Goal: Information Seeking & Learning: Learn about a topic

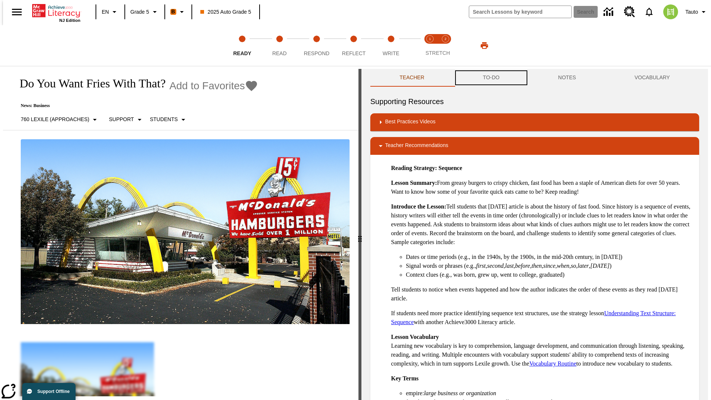
click at [491, 78] on button "TO-DO" at bounding box center [491, 78] width 75 height 18
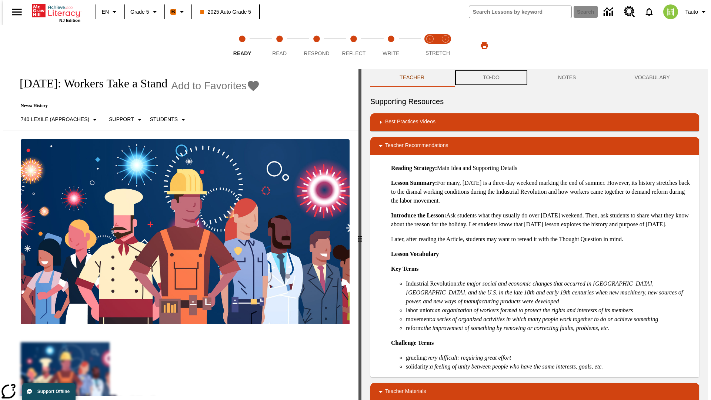
click at [491, 78] on button "TO-DO" at bounding box center [491, 78] width 75 height 18
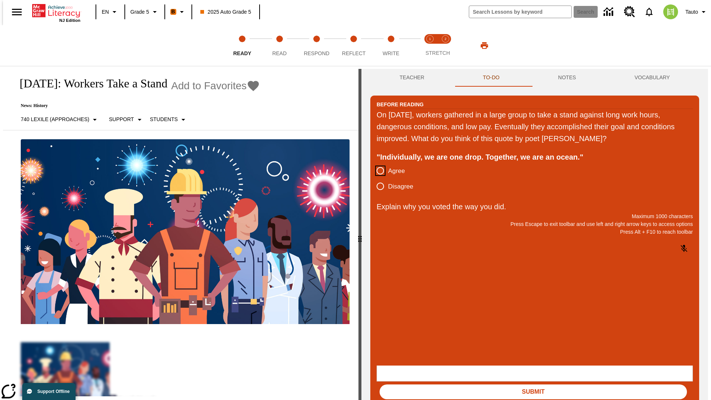
click at [378, 171] on input "Agree" at bounding box center [381, 171] width 16 height 16
radio input "true"
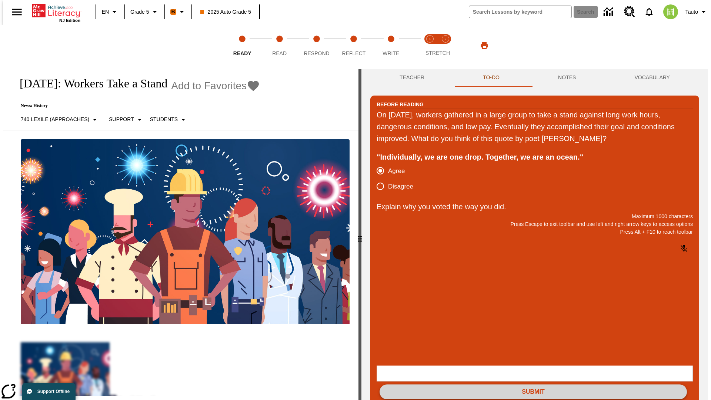
click at [534, 385] on button "Submit" at bounding box center [534, 392] width 308 height 15
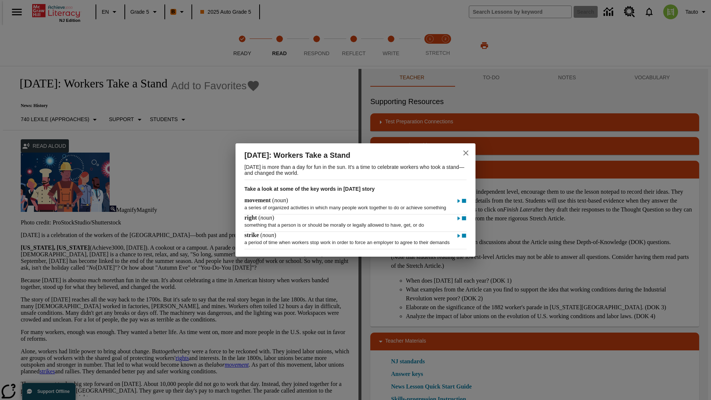
click at [466, 150] on icon "close" at bounding box center [466, 152] width 5 height 5
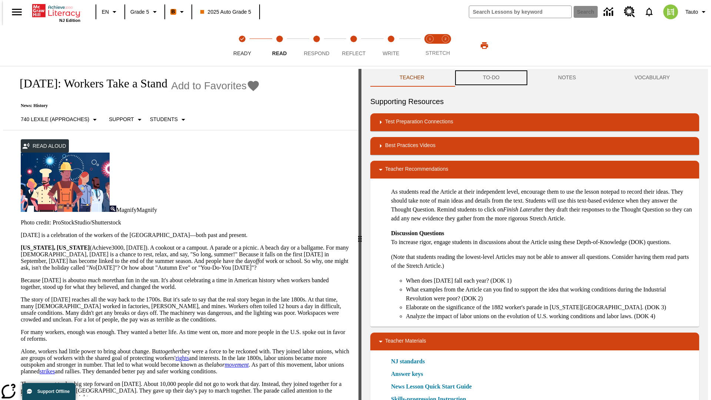
scroll to position [0, 0]
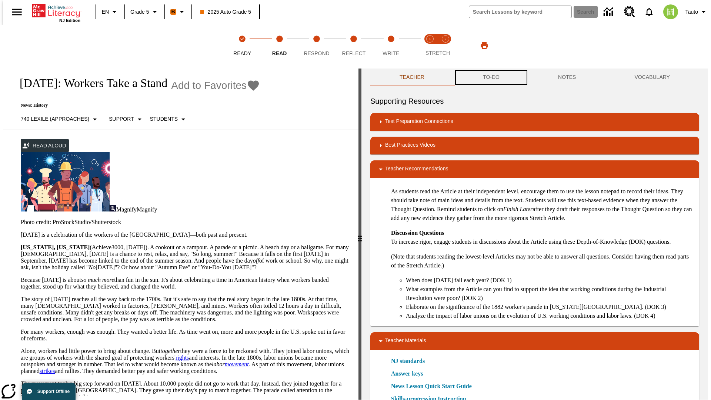
click at [491, 78] on button "TO-DO" at bounding box center [491, 78] width 75 height 18
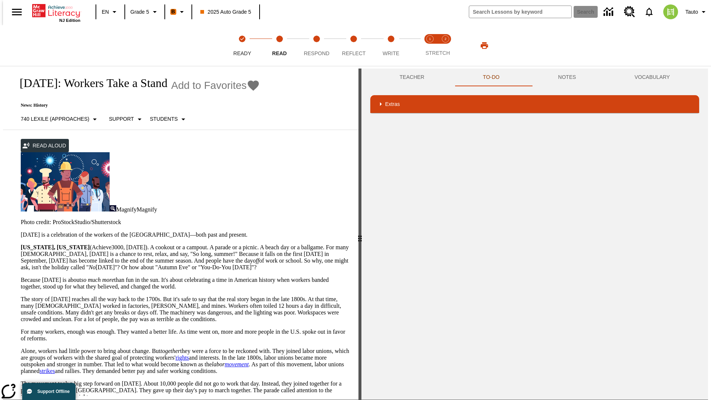
scroll to position [283, 0]
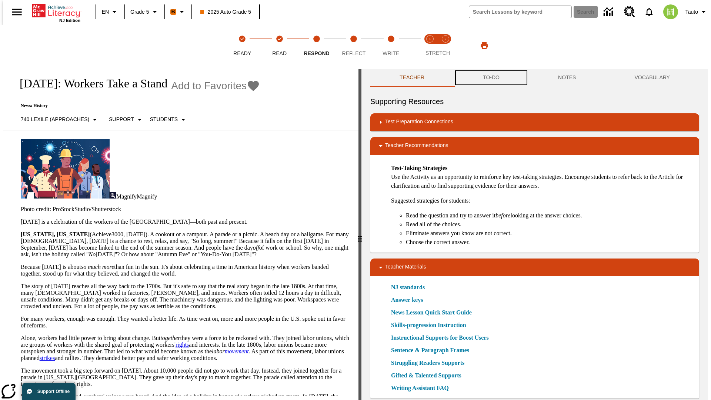
scroll to position [0, 0]
click at [491, 78] on button "TO-DO" at bounding box center [491, 78] width 75 height 18
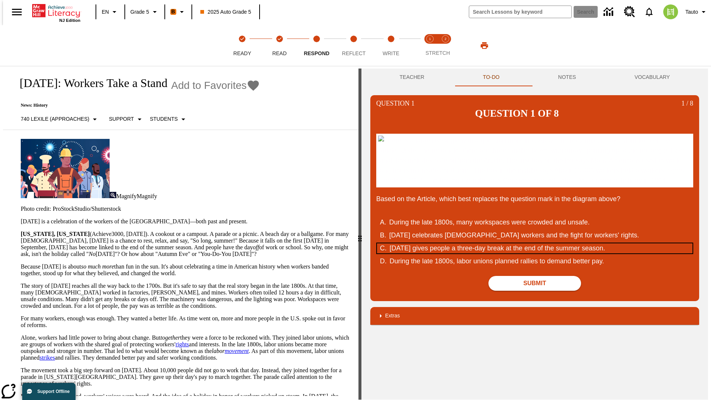
click at [535, 253] on div "Labor Day gives people a three-day break at the end of the summer season." at bounding box center [531, 248] width 282 height 10
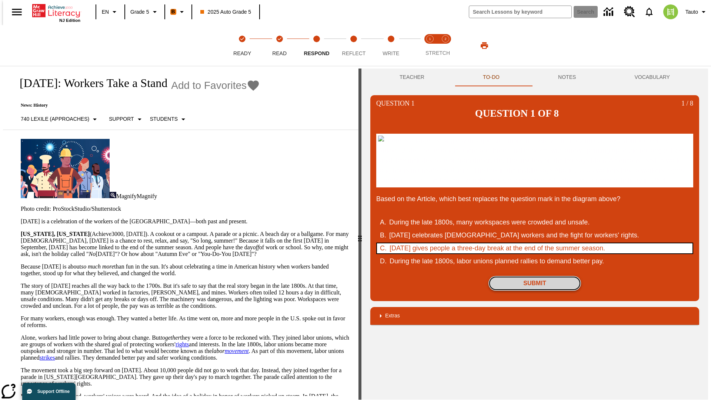
click at [535, 291] on button "Submit" at bounding box center [535, 283] width 93 height 15
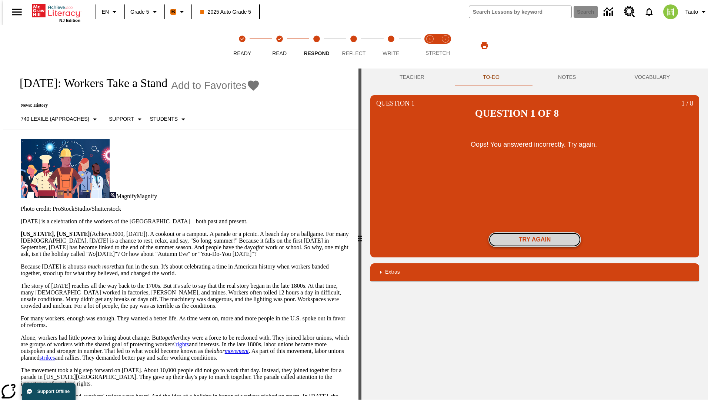
click at [535, 232] on button "Try again" at bounding box center [535, 239] width 93 height 15
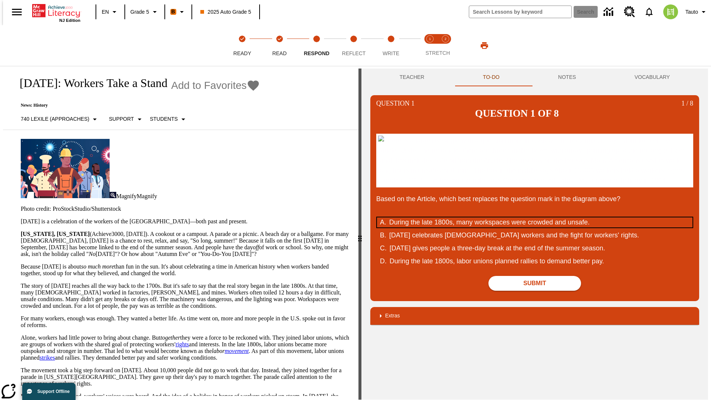
click at [535, 228] on div "During the late 1800s, many workspaces were crowded and unsafe." at bounding box center [530, 222] width 282 height 10
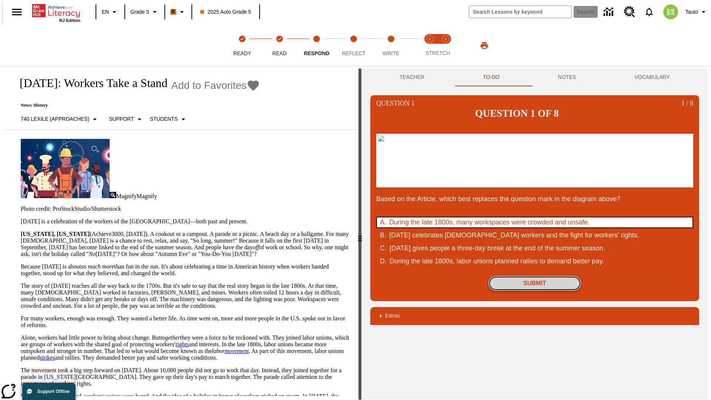
click at [535, 291] on button "Submit" at bounding box center [535, 283] width 93 height 15
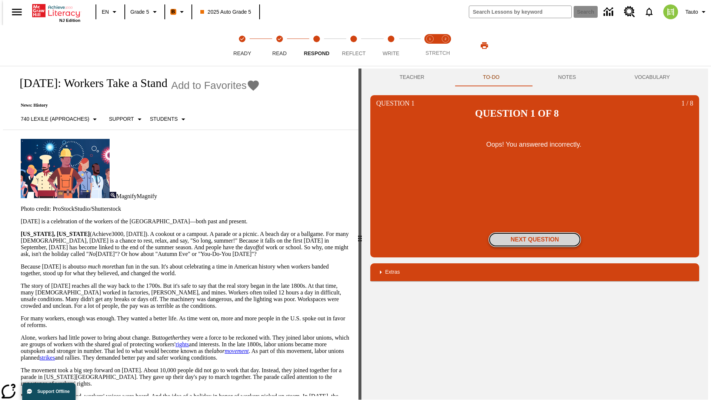
click at [535, 232] on button "Next Question" at bounding box center [535, 239] width 93 height 15
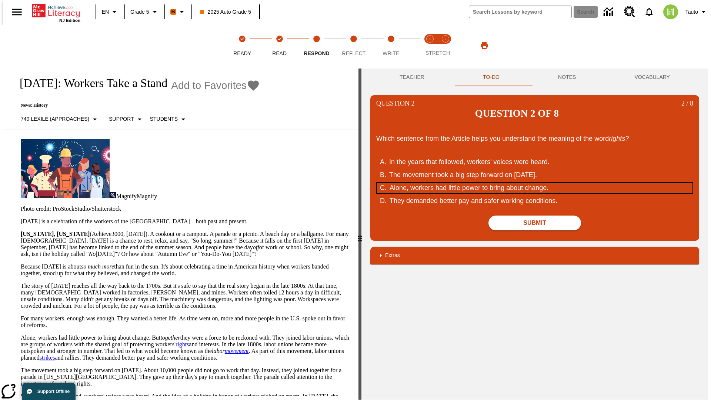
click at [535, 183] on div "Alone, workers had little power to bring about change." at bounding box center [531, 188] width 282 height 10
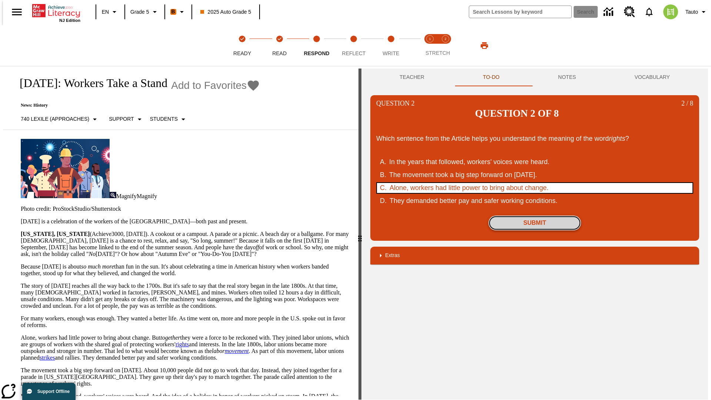
click at [535, 216] on button "Submit" at bounding box center [535, 223] width 93 height 15
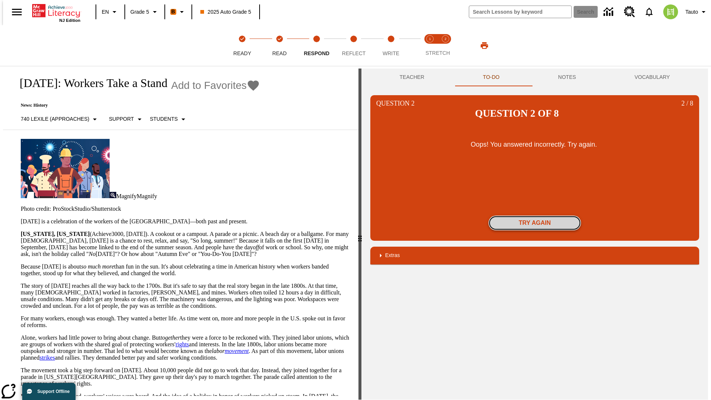
click at [535, 216] on button "Try again" at bounding box center [535, 223] width 93 height 15
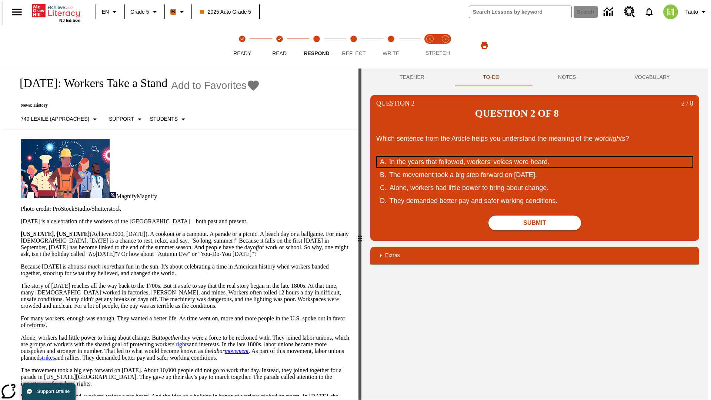
click at [535, 157] on div "In the years that followed, workers' voices were heard." at bounding box center [530, 162] width 282 height 10
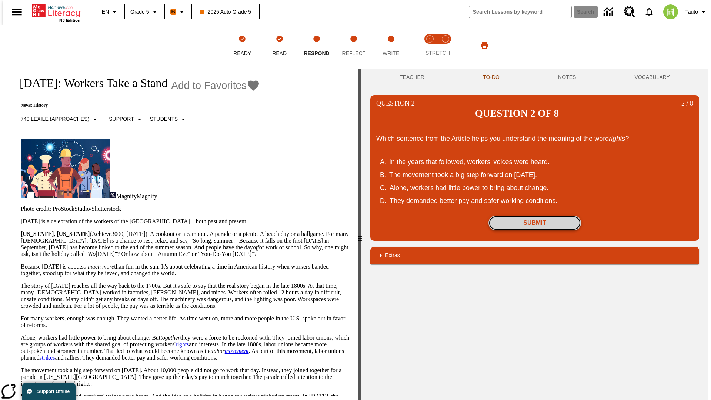
click at [535, 216] on button "Submit" at bounding box center [535, 223] width 93 height 15
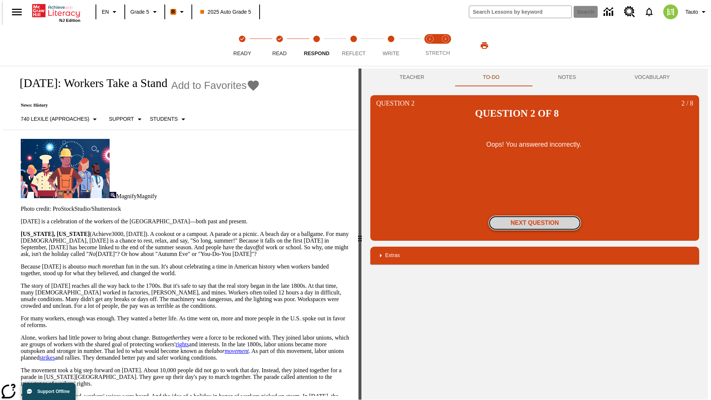
click at [535, 216] on button "Next Question" at bounding box center [535, 223] width 93 height 15
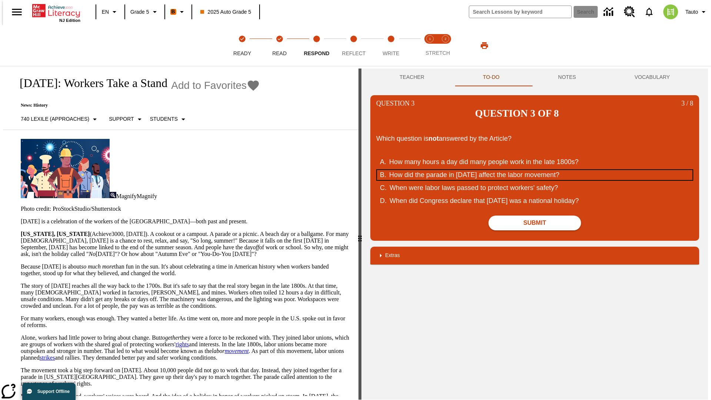
click at [535, 170] on div "How did the parade in September of 1882 affect the labor movement?" at bounding box center [530, 175] width 282 height 10
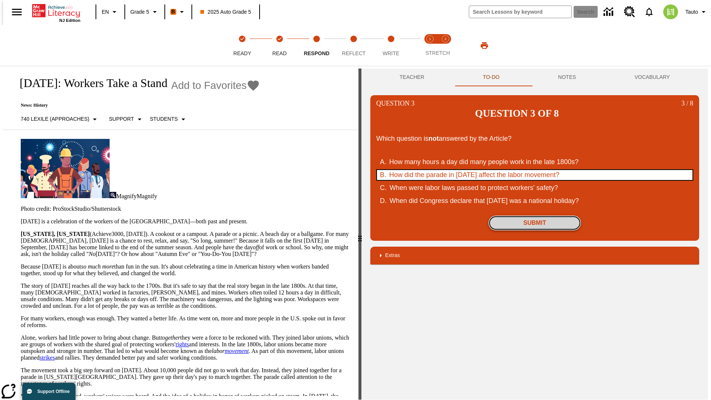
click at [535, 216] on button "Submit" at bounding box center [535, 223] width 93 height 15
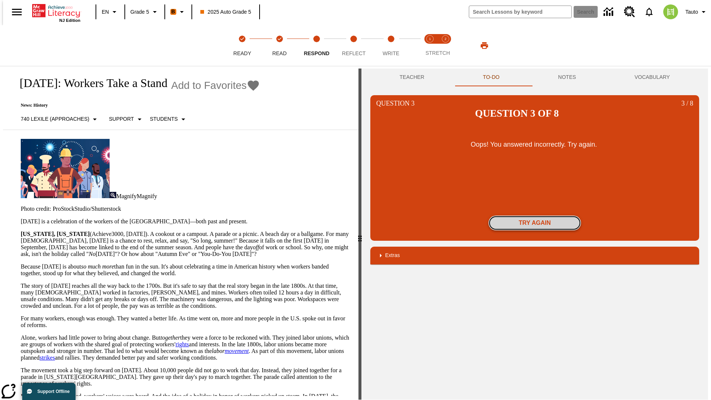
click at [535, 216] on button "Try again" at bounding box center [535, 223] width 93 height 15
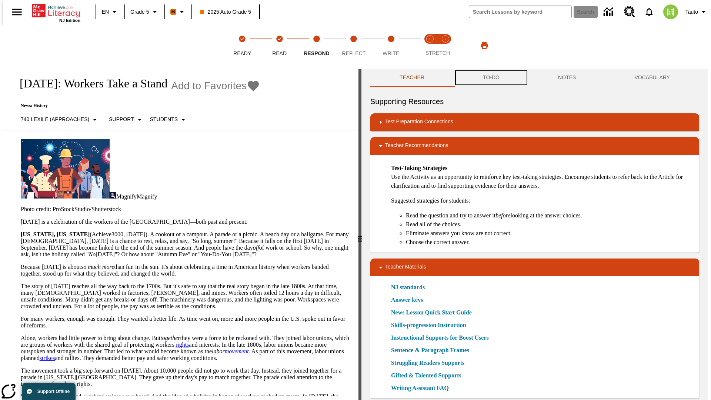
click at [491, 78] on button "TO-DO" at bounding box center [491, 78] width 75 height 18
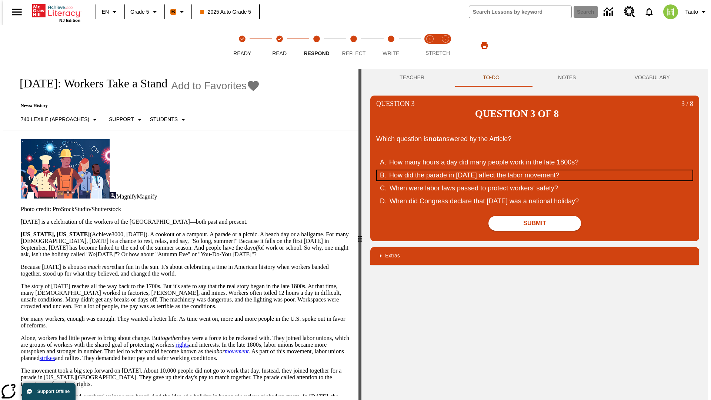
click at [535, 170] on div "How did the parade in [DATE] affect the labor movement?" at bounding box center [530, 175] width 282 height 10
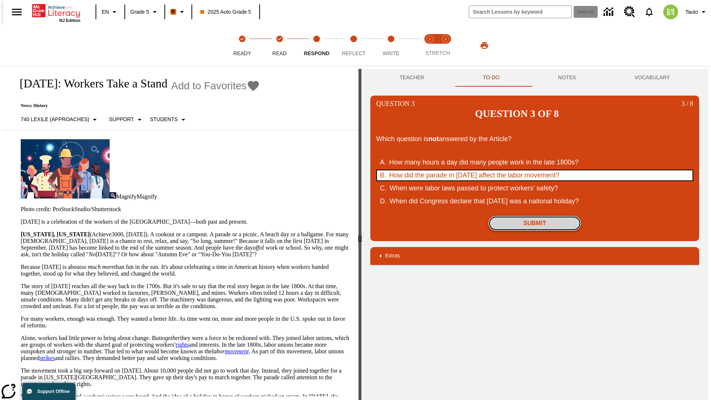
click at [535, 216] on button "Submit" at bounding box center [535, 223] width 93 height 15
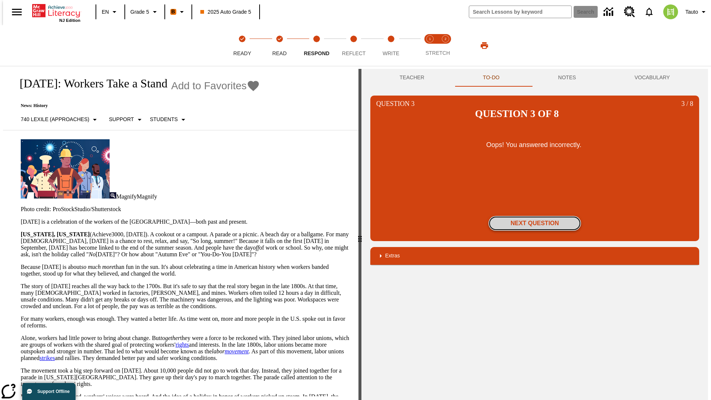
click at [535, 216] on button "Next Question" at bounding box center [535, 223] width 93 height 15
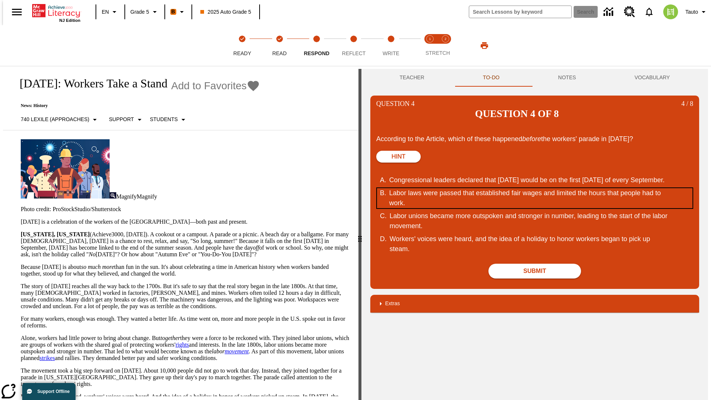
click at [535, 188] on div "Labor laws were passed that established fair wages and limited the hours that p…" at bounding box center [530, 198] width 282 height 20
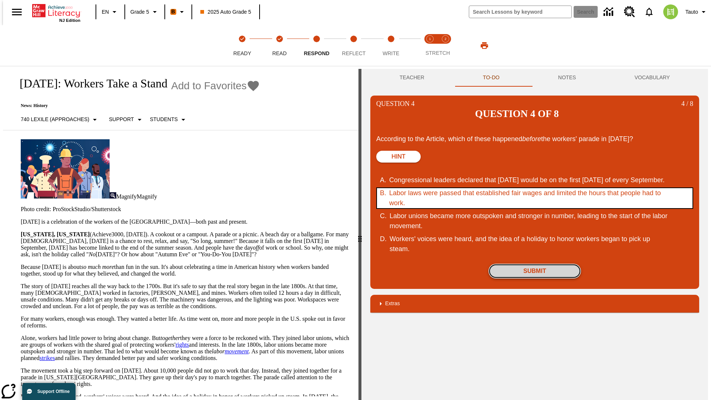
click at [535, 264] on button "Submit" at bounding box center [535, 271] width 93 height 15
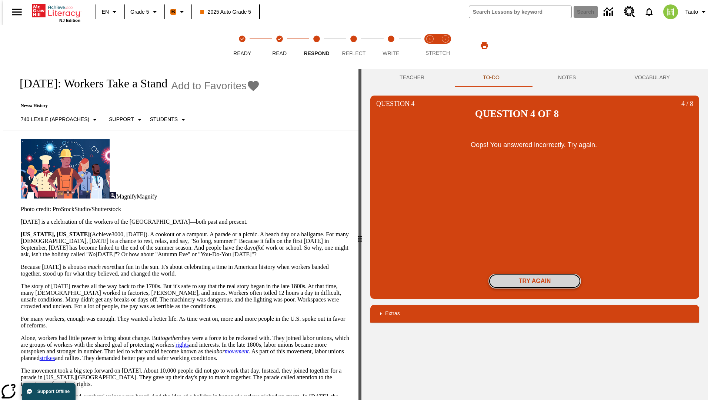
click at [535, 274] on button "Try again" at bounding box center [535, 281] width 93 height 15
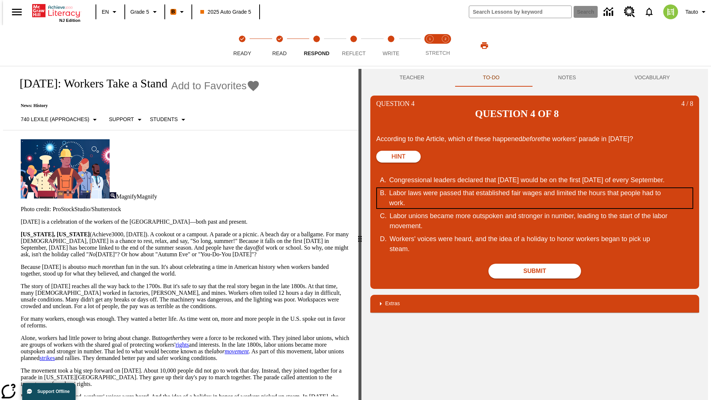
click at [535, 188] on div "Labor laws were passed that established fair wages and limited the hours that p…" at bounding box center [530, 198] width 282 height 20
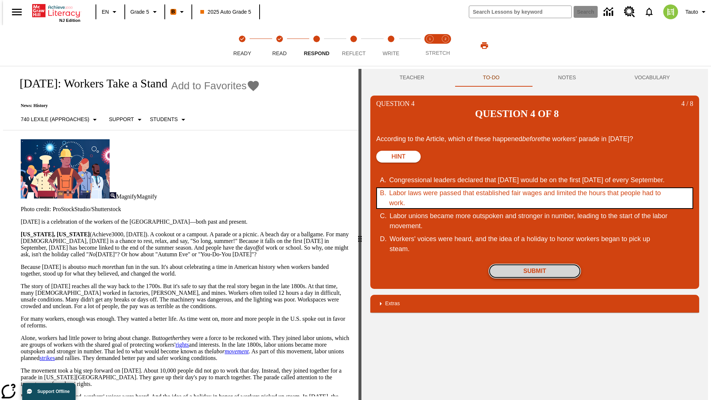
click at [535, 264] on button "Submit" at bounding box center [535, 271] width 93 height 15
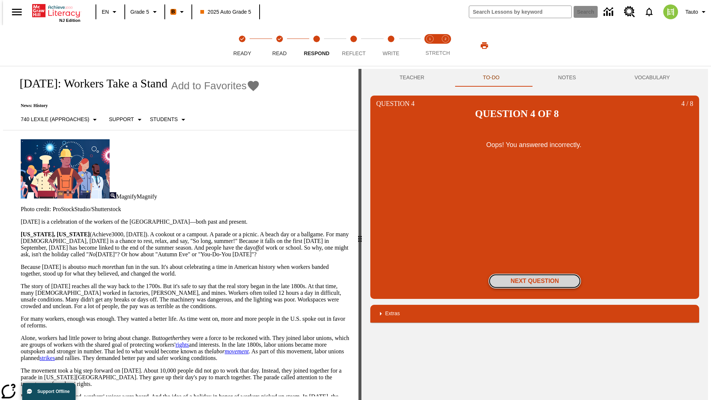
click at [535, 274] on button "Next Question" at bounding box center [535, 281] width 93 height 15
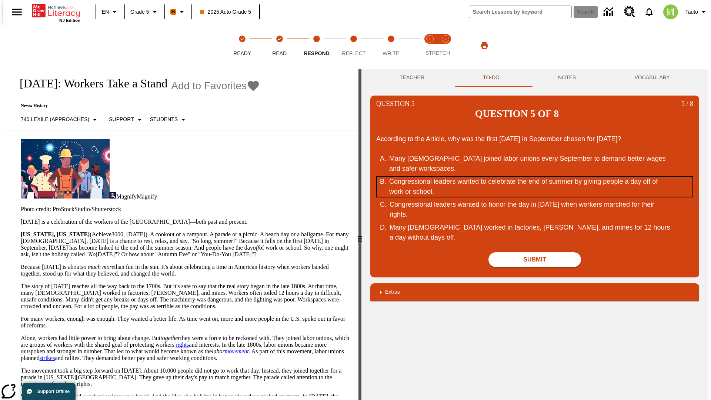
click at [535, 177] on div "Congressional leaders wanted to celebrate the end of summer by giving people a …" at bounding box center [530, 187] width 282 height 20
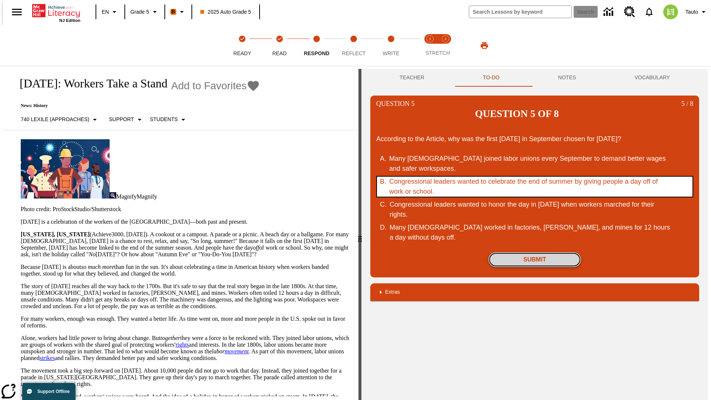
click at [535, 252] on button "Submit" at bounding box center [535, 259] width 93 height 15
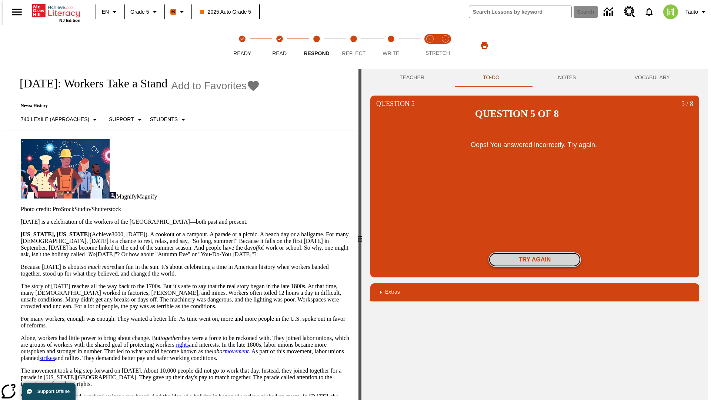
click at [535, 252] on button "Try again" at bounding box center [535, 259] width 93 height 15
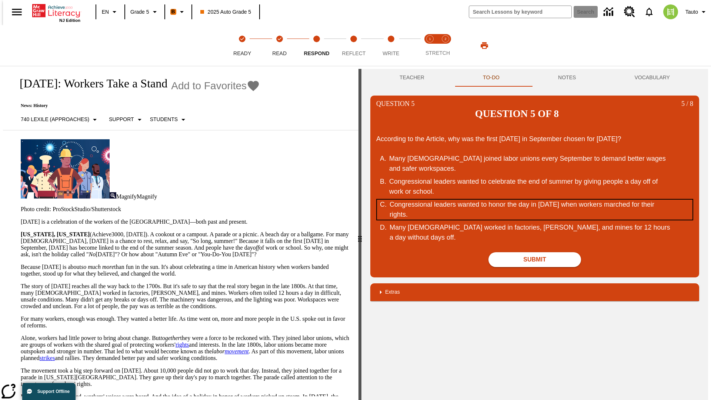
click at [535, 200] on div "Congressional leaders wanted to honor the day in September of 1882 when workers…" at bounding box center [531, 210] width 282 height 20
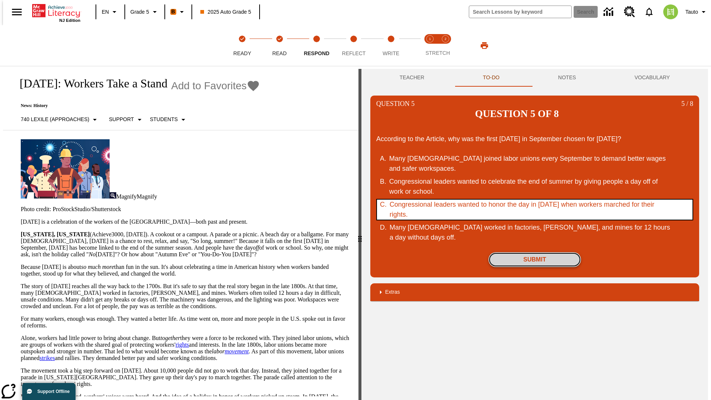
click at [535, 252] on button "Submit" at bounding box center [535, 259] width 93 height 15
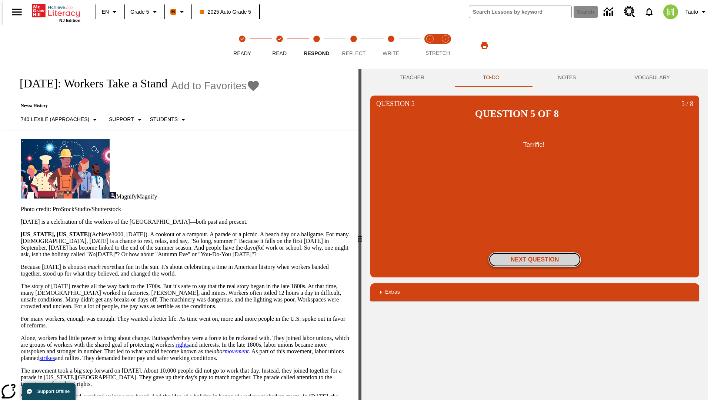
click at [535, 252] on button "Next Question" at bounding box center [535, 259] width 93 height 15
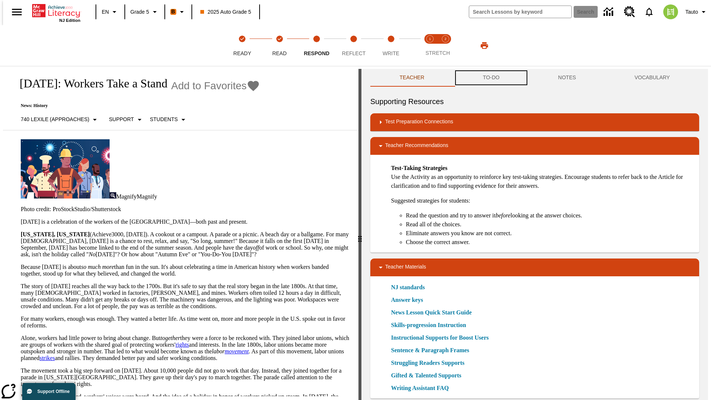
click at [491, 78] on button "TO-DO" at bounding box center [491, 78] width 75 height 18
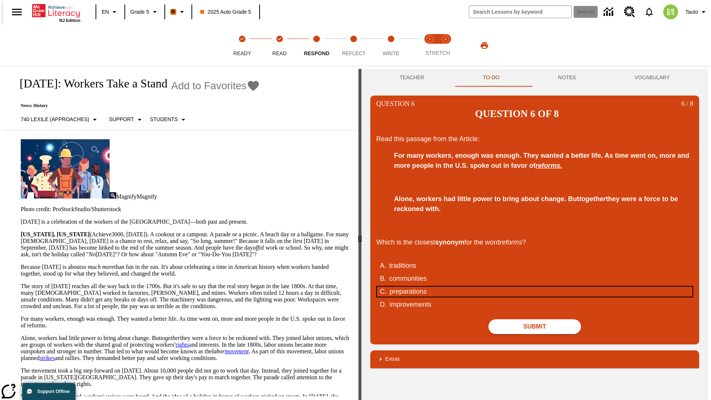
click at [535, 287] on div "preparations" at bounding box center [531, 292] width 282 height 10
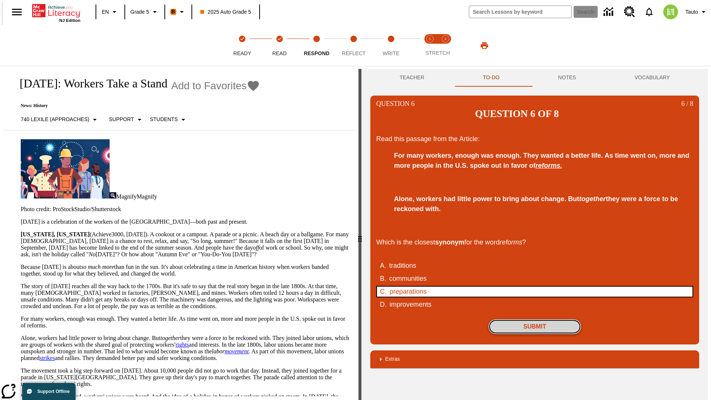
click at [535, 319] on button "Submit" at bounding box center [535, 326] width 93 height 15
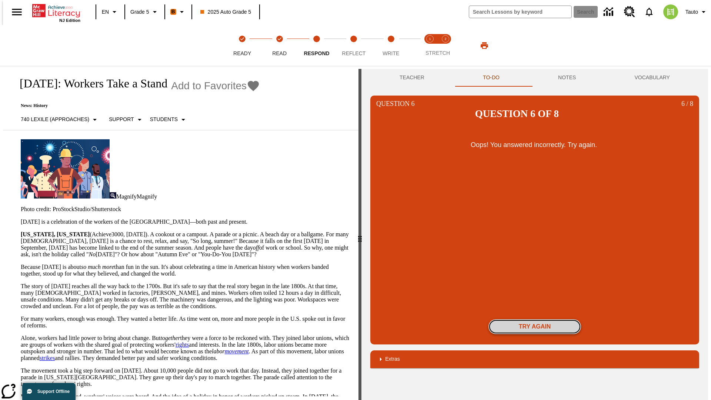
click at [535, 319] on button "Try again" at bounding box center [535, 326] width 93 height 15
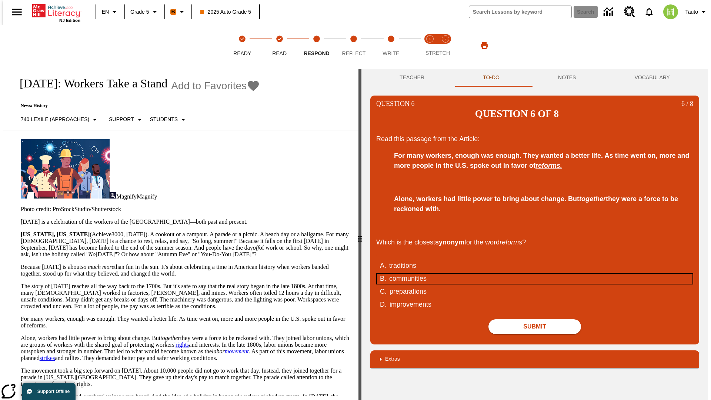
click at [535, 274] on div "communities" at bounding box center [530, 279] width 282 height 10
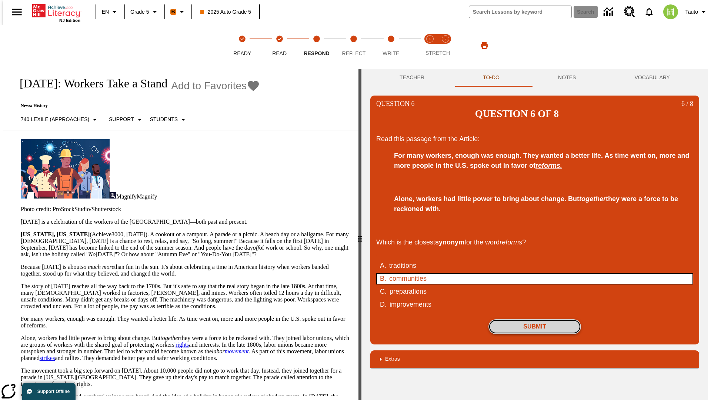
click at [535, 319] on button "Submit" at bounding box center [535, 326] width 93 height 15
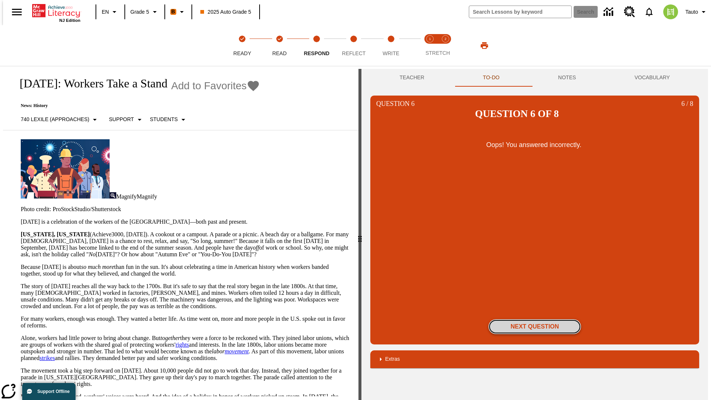
click at [535, 319] on button "Next Question" at bounding box center [535, 326] width 93 height 15
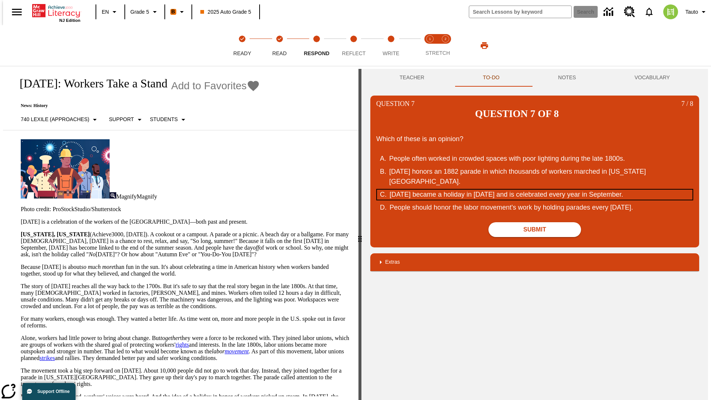
click at [535, 190] on div "Labor Day became a holiday in 1894 and is celebrated every year in September." at bounding box center [531, 195] width 282 height 10
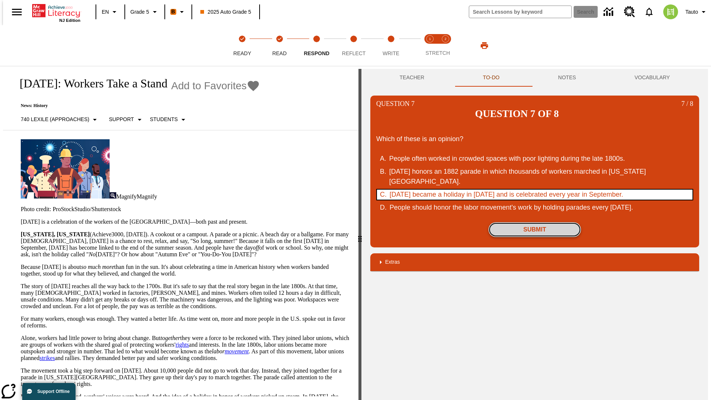
click at [535, 222] on button "Submit" at bounding box center [535, 229] width 93 height 15
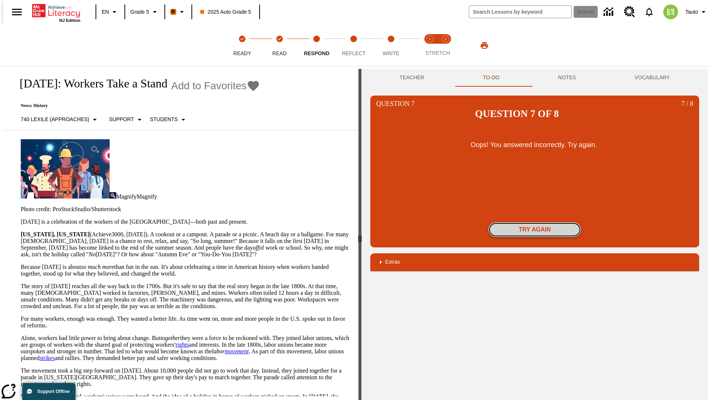
click at [535, 222] on button "Try again" at bounding box center [535, 229] width 93 height 15
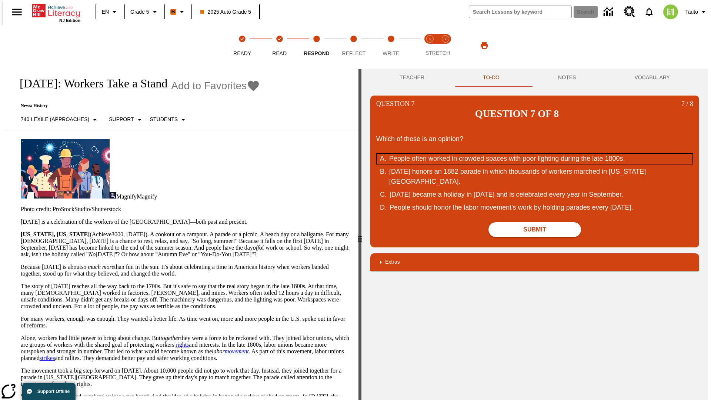
click at [535, 154] on div "People often worked in crowded spaces with poor lighting during the late 1800s." at bounding box center [530, 159] width 282 height 10
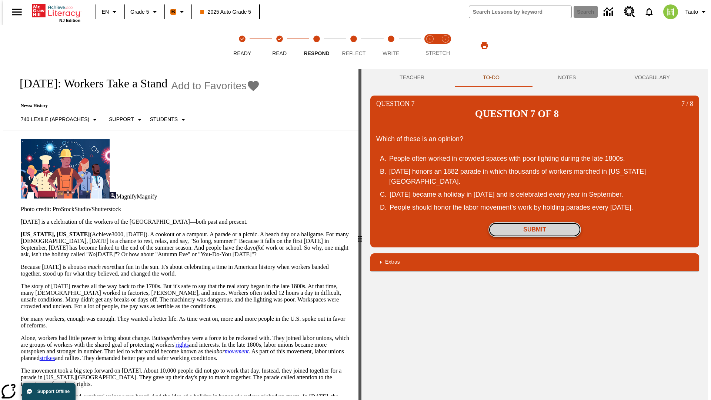
click at [535, 222] on button "Submit" at bounding box center [535, 229] width 93 height 15
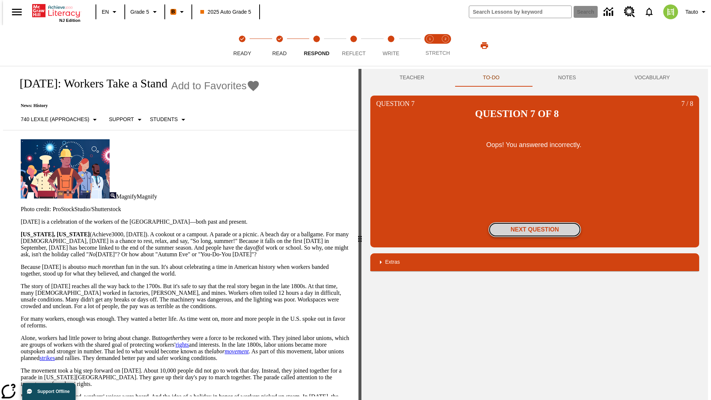
click at [535, 222] on button "Next Question" at bounding box center [535, 229] width 93 height 15
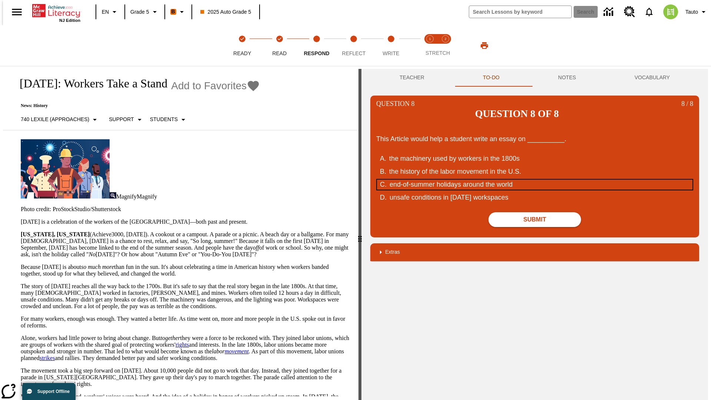
click at [535, 180] on div "end-of-summer holidays around the world" at bounding box center [531, 185] width 282 height 10
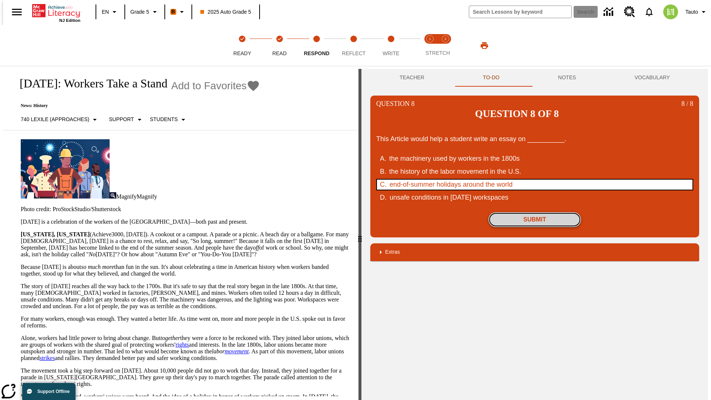
click at [535, 212] on button "Submit" at bounding box center [535, 219] width 93 height 15
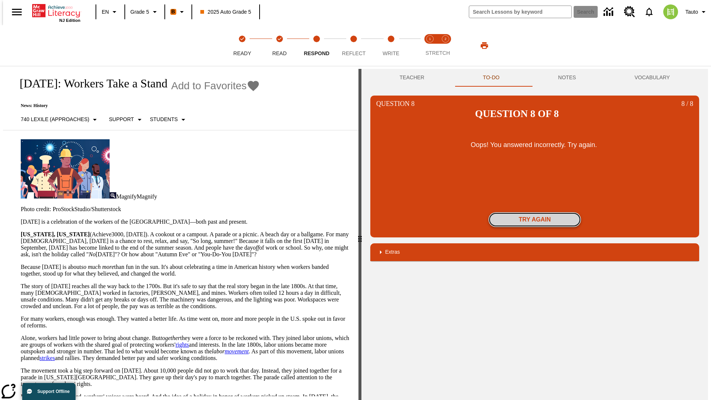
click at [535, 212] on button "Try again" at bounding box center [535, 219] width 93 height 15
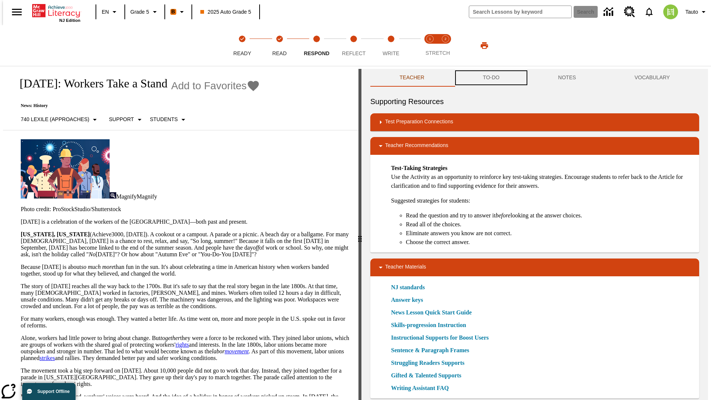
click at [491, 78] on button "TO-DO" at bounding box center [491, 78] width 75 height 18
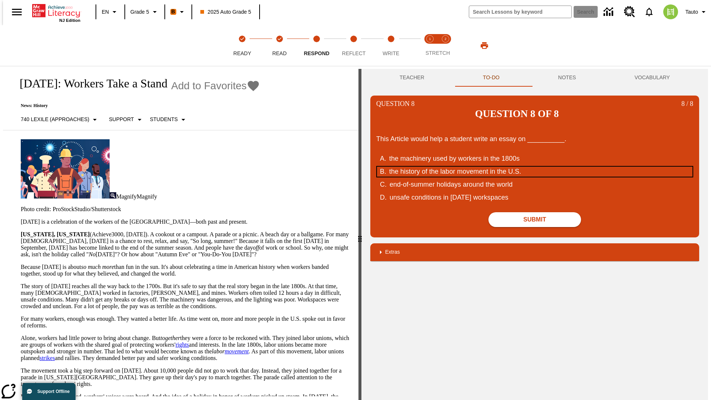
click at [535, 167] on div "the history of the labor movement in the U.S." at bounding box center [530, 172] width 282 height 10
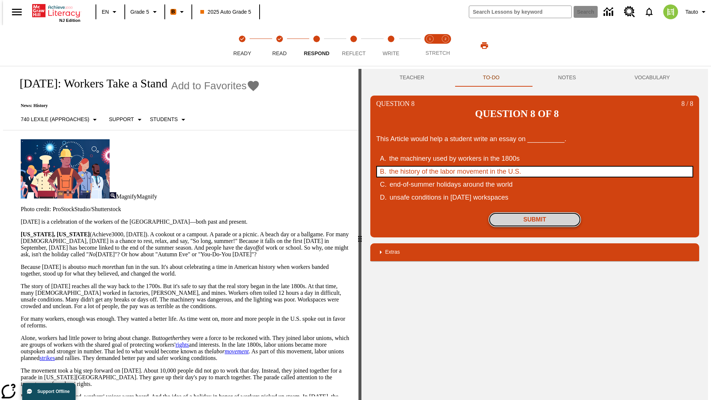
click at [535, 212] on button "Submit" at bounding box center [535, 219] width 93 height 15
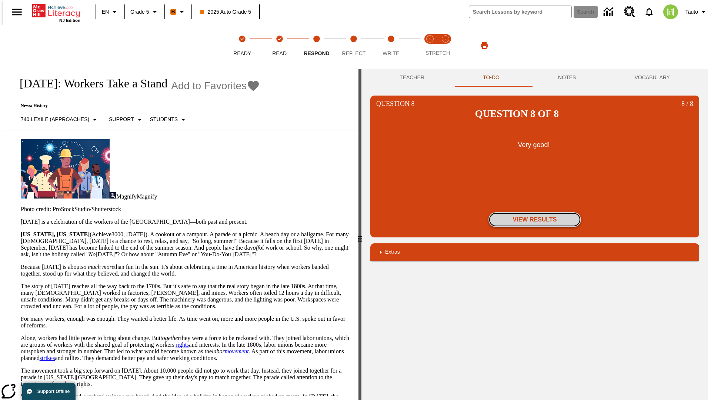
click at [535, 212] on button "View Results" at bounding box center [535, 219] width 93 height 15
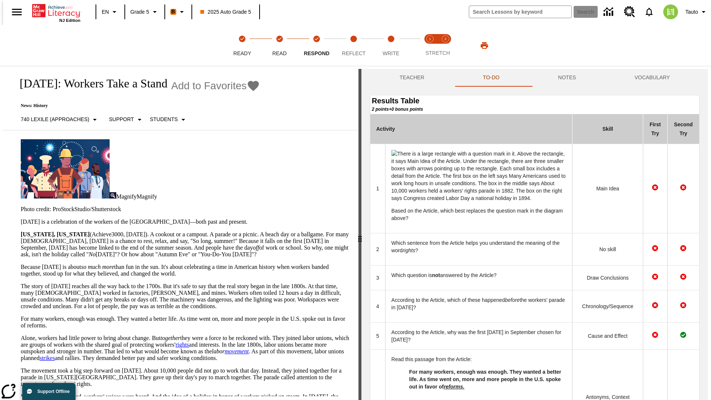
scroll to position [264, 0]
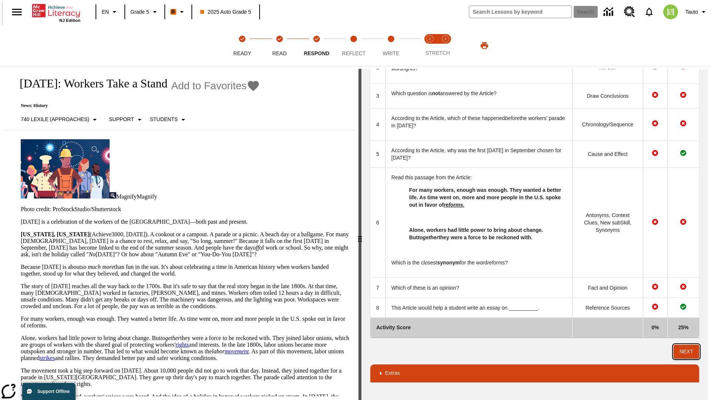
click at [690, 352] on button "Next" at bounding box center [687, 352] width 26 height 14
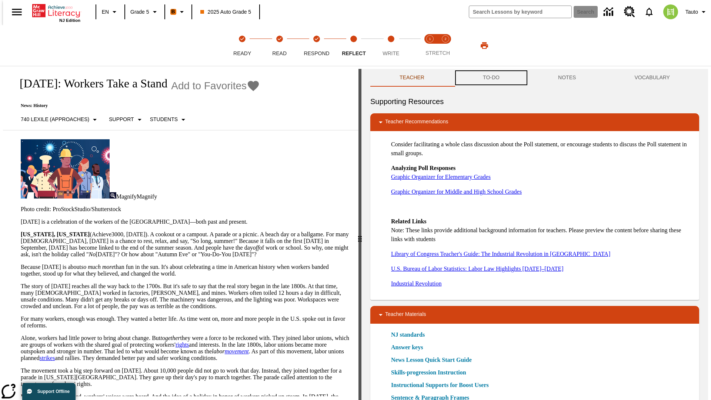
click at [491, 78] on button "TO-DO" at bounding box center [491, 78] width 75 height 18
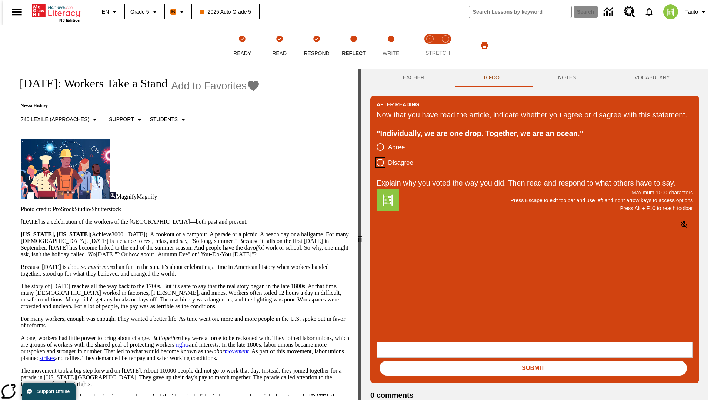
click at [378, 170] on input "Disagree" at bounding box center [381, 163] width 16 height 16
radio input "true"
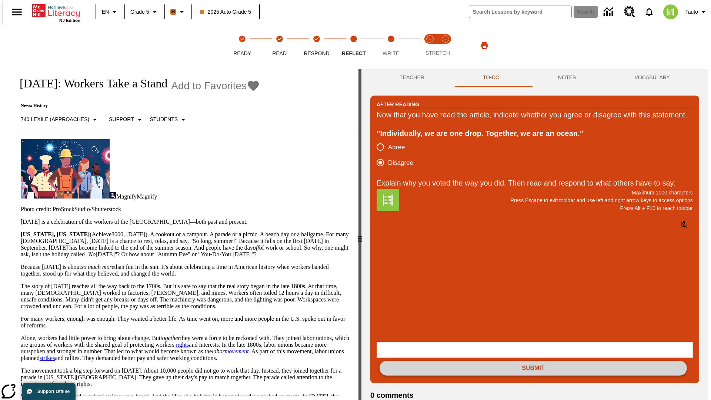
click at [534, 361] on button "Submit" at bounding box center [534, 368] width 308 height 15
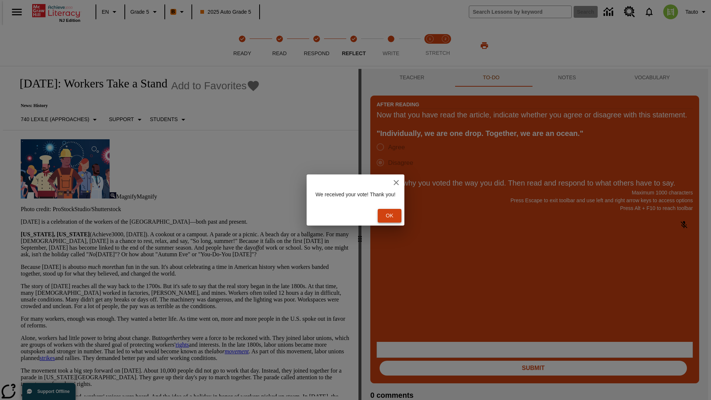
click at [393, 216] on button "Ok" at bounding box center [390, 216] width 24 height 14
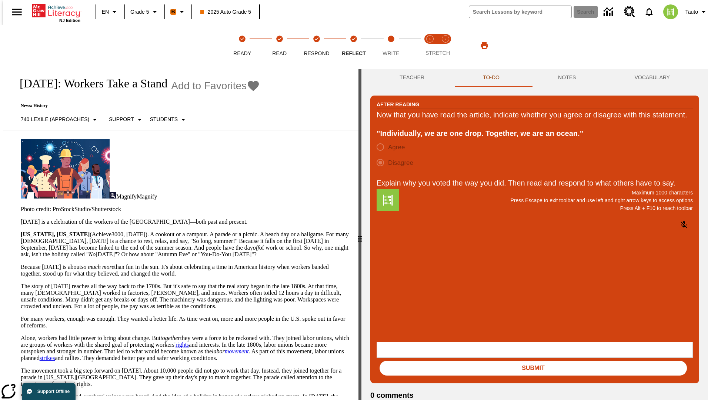
scroll to position [11, 0]
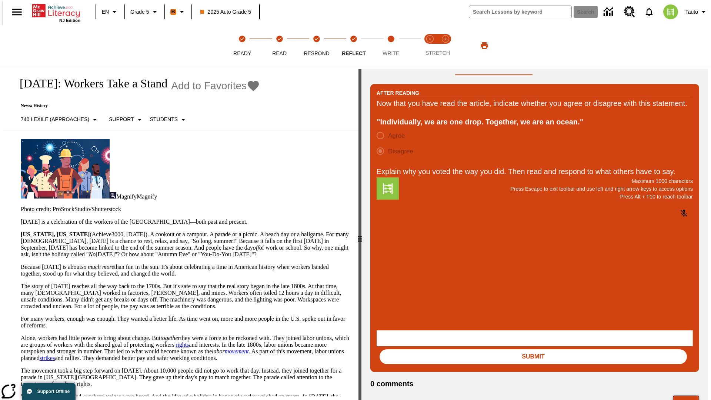
click at [690, 396] on button "Next" at bounding box center [686, 403] width 26 height 14
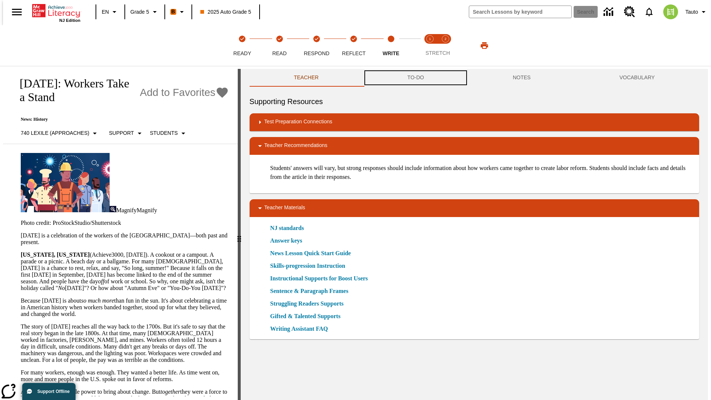
scroll to position [0, 0]
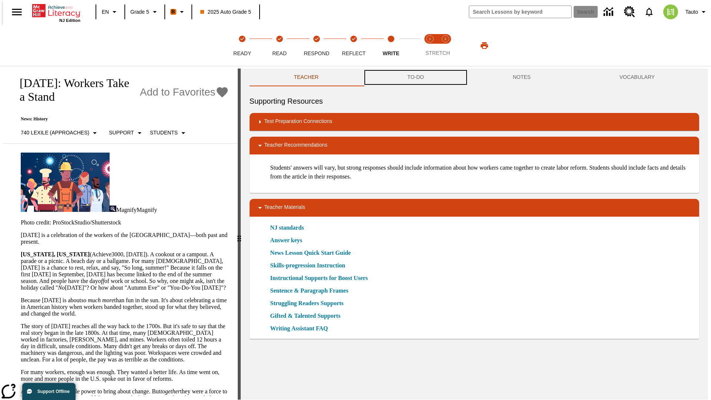
click at [415, 78] on button "TO-DO" at bounding box center [416, 78] width 106 height 18
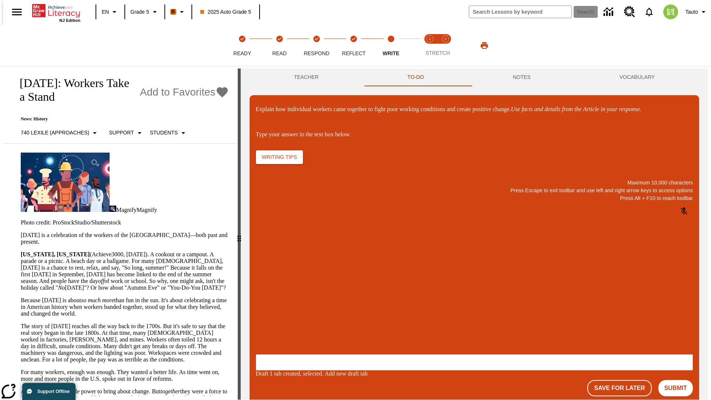
scroll to position [0, 0]
click at [364, 307] on p "\a\9Explain how individual workers came together to fight poor working conditio…" at bounding box center [311, 306] width 105 height 7
click at [679, 380] on button "Submit" at bounding box center [676, 388] width 34 height 16
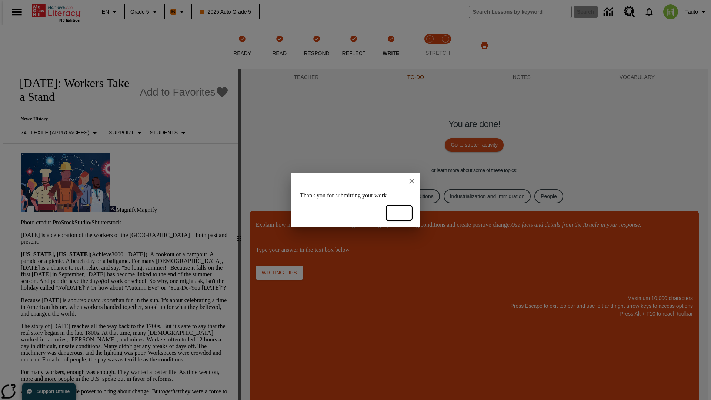
click at [399, 213] on button "Ok" at bounding box center [400, 213] width 24 height 14
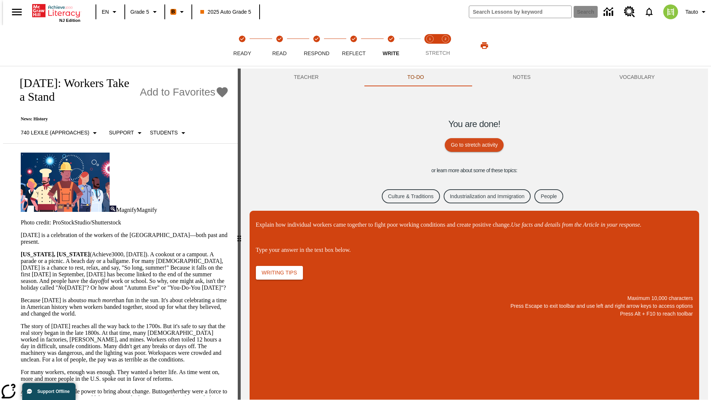
click at [405, 196] on link "Culture & Traditions" at bounding box center [411, 196] width 58 height 14
